Goal: Use online tool/utility

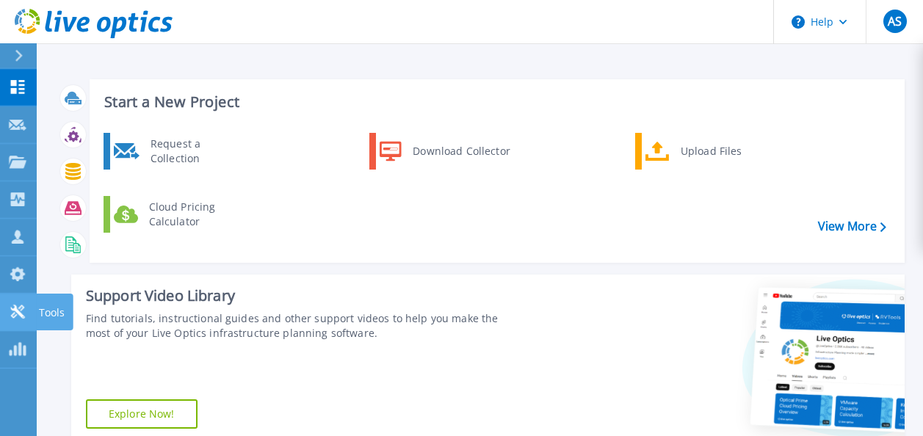
click at [40, 311] on p "Tools" at bounding box center [52, 313] width 26 height 38
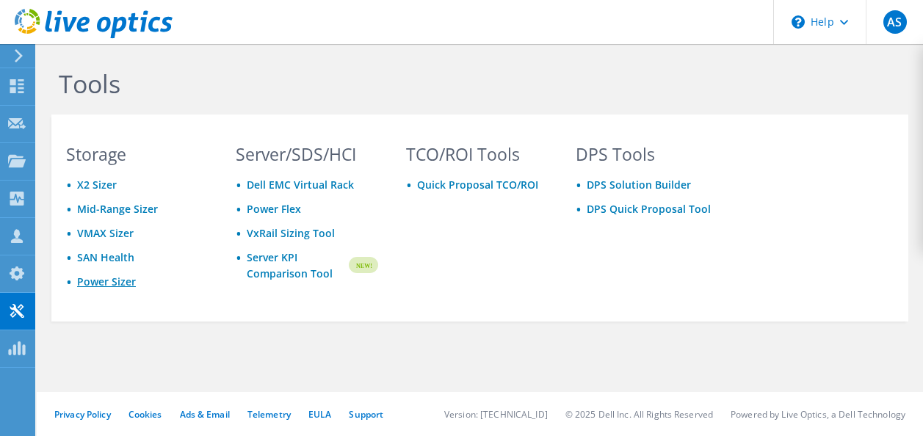
click at [119, 285] on link "Power Sizer" at bounding box center [106, 282] width 59 height 14
click at [191, 316] on div "Storage X2 Sizer Mid-Range Sizer VMAX Sizer SAN Health Power Sizer" at bounding box center [136, 231] width 171 height 170
click at [106, 280] on link "Power Sizer" at bounding box center [106, 282] width 59 height 14
click at [189, 285] on li "Power Sizer" at bounding box center [137, 282] width 142 height 17
click at [101, 283] on link "Power Sizer" at bounding box center [106, 282] width 59 height 14
